Goal: Information Seeking & Learning: Understand process/instructions

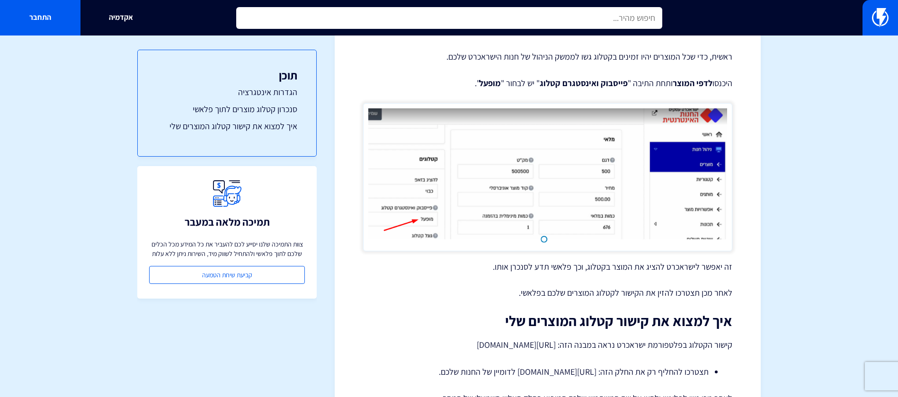
click at [618, 10] on input "text" at bounding box center [449, 18] width 426 height 22
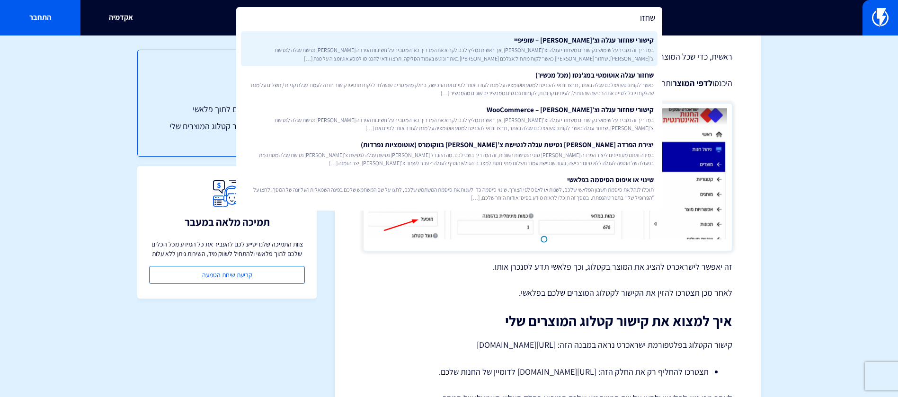
type input "שחזו"
click at [608, 43] on link "קישורי שחזור עגלה וצ’קאווט – שופיפיי במדריך זה נסביר על שימוש בקישורים משחזרי ע…" at bounding box center [449, 48] width 417 height 35
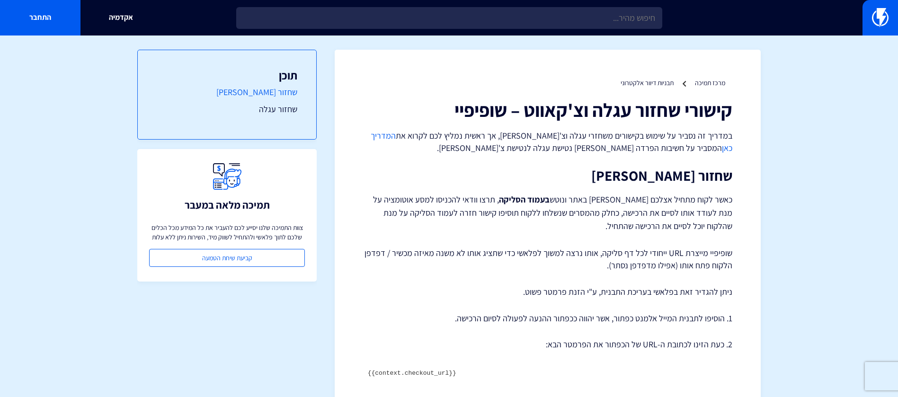
click at [279, 87] on link "שחזור [PERSON_NAME]" at bounding box center [227, 92] width 141 height 12
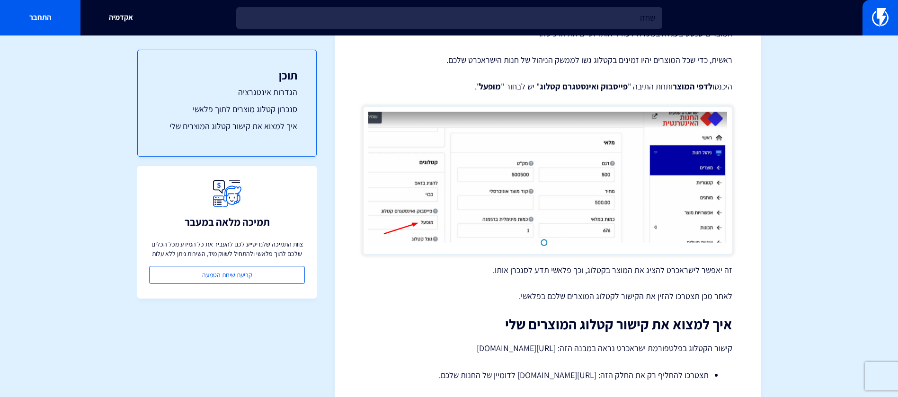
scroll to position [2354, 0]
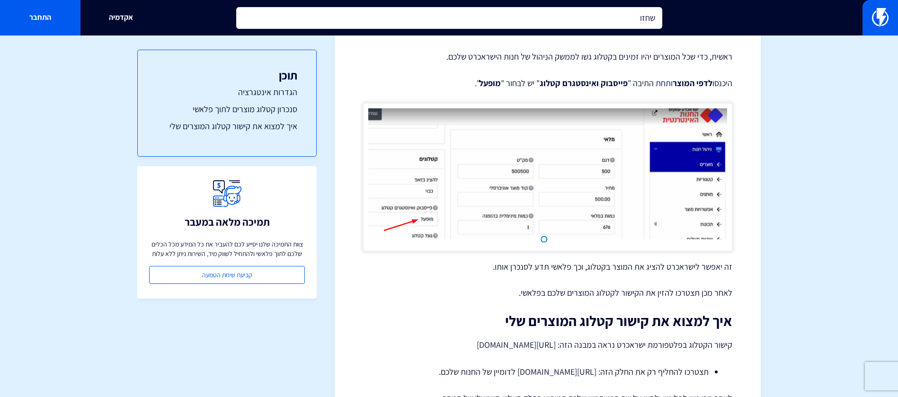
click at [599, 16] on input "שחזו" at bounding box center [449, 18] width 426 height 22
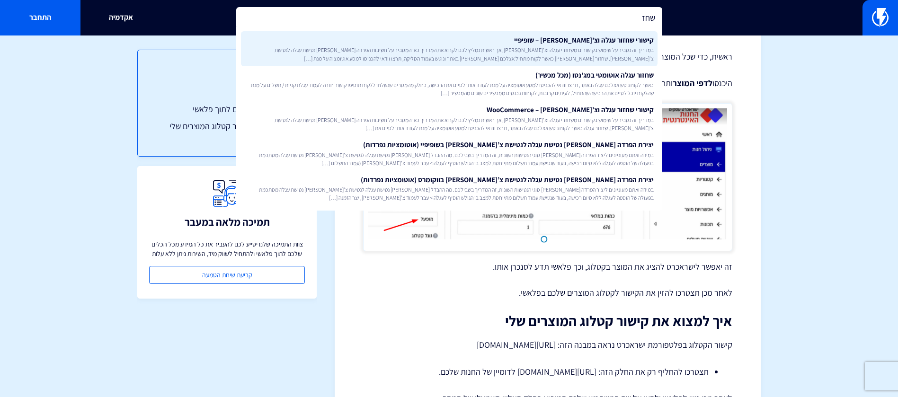
type input "שחז"
click at [591, 49] on span "במדריך זה נסביר על שימוש בקישורים משחזרי עגלה וצ’קאווט, אך ראשית נמליץ לכם לקרו…" at bounding box center [449, 54] width 409 height 16
